Goal: Task Accomplishment & Management: Complete application form

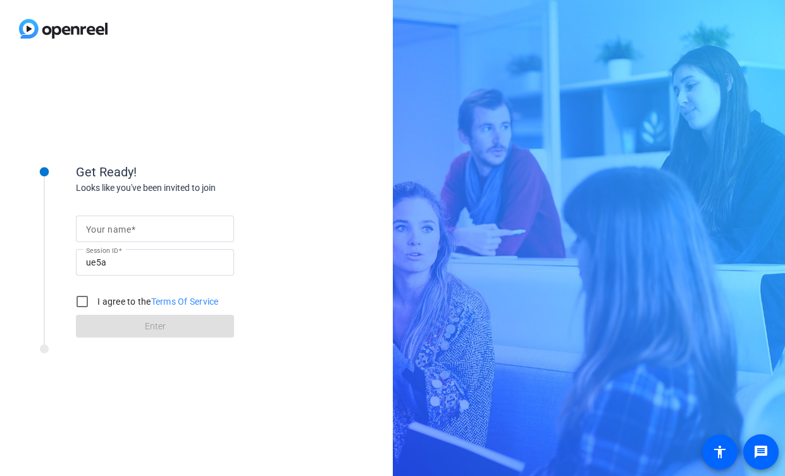
click at [183, 224] on input "Your name" at bounding box center [155, 228] width 138 height 15
type input "[PERSON_NAME]"
click at [88, 303] on input "I agree to the Terms Of Service" at bounding box center [82, 301] width 25 height 25
checkbox input "true"
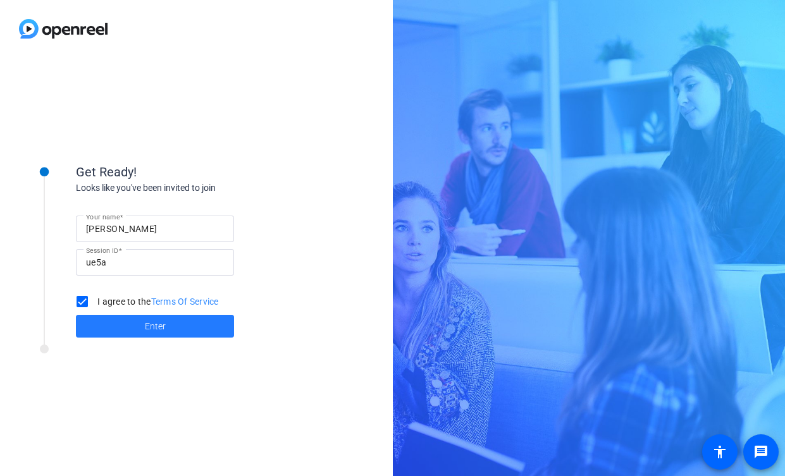
click at [137, 324] on span at bounding box center [155, 326] width 158 height 30
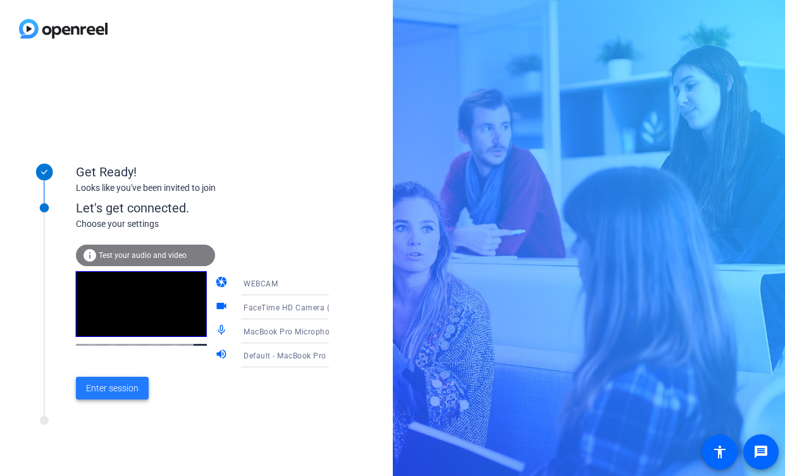
click at [145, 381] on span at bounding box center [112, 388] width 73 height 30
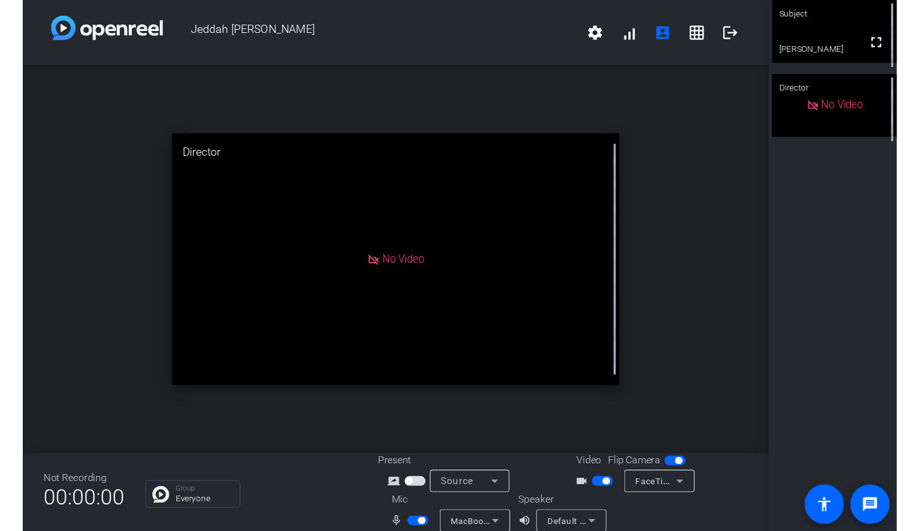
scroll to position [15, 0]
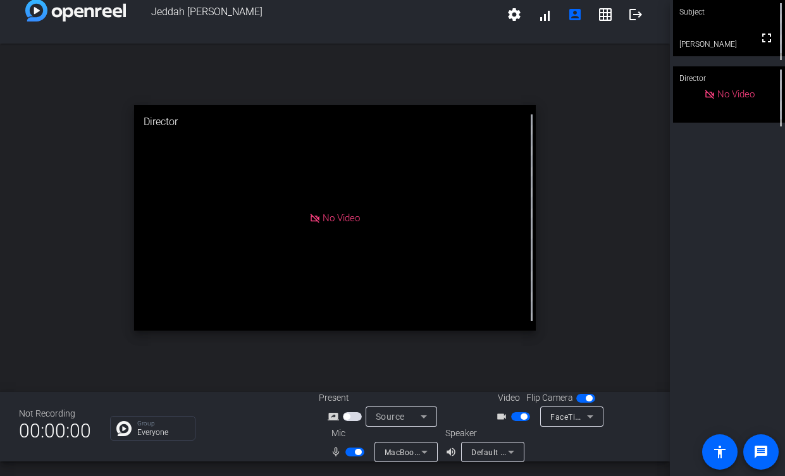
click at [522, 420] on span "button" at bounding box center [520, 416] width 19 height 9
click at [355, 453] on span "button" at bounding box center [358, 452] width 6 height 6
